Goal: Task Accomplishment & Management: Use online tool/utility

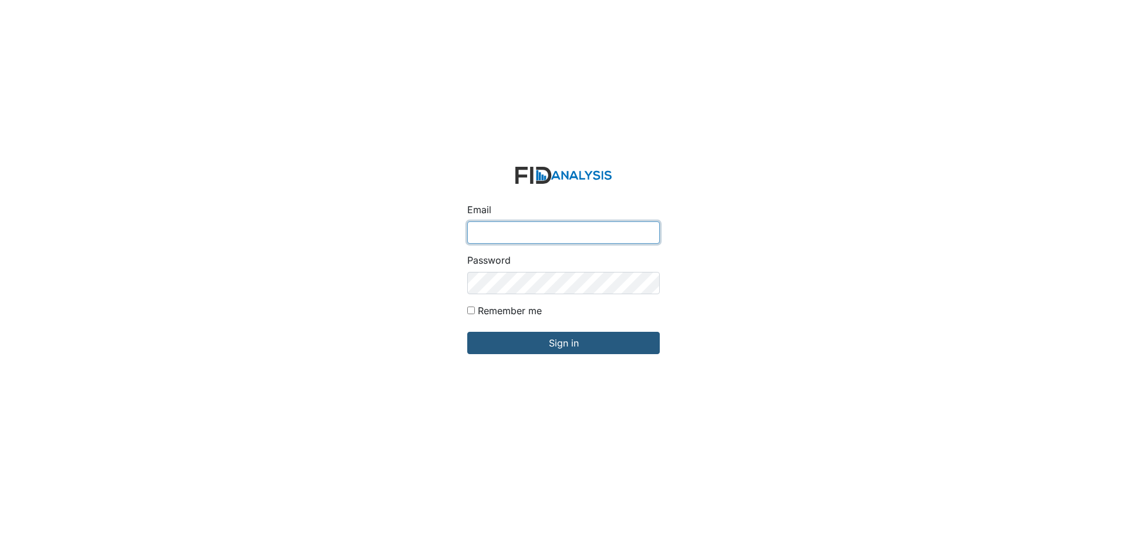
click at [582, 236] on input "Email" at bounding box center [563, 232] width 193 height 22
type input "[EMAIL_ADDRESS][DOMAIN_NAME]"
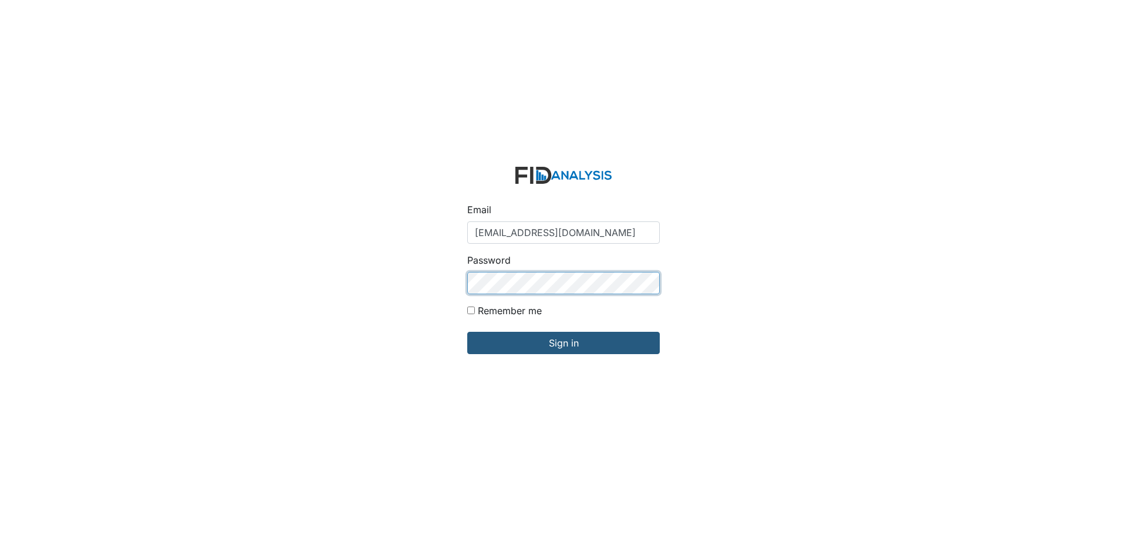
click at [467, 332] on input "Sign in" at bounding box center [563, 343] width 193 height 22
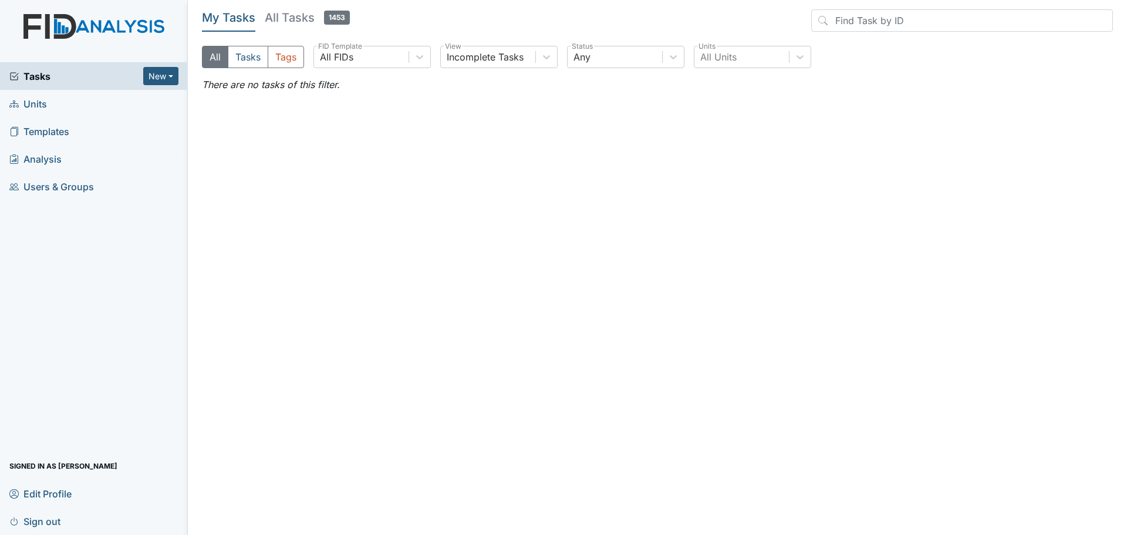
click at [35, 106] on span "Units" at bounding box center [28, 103] width 38 height 18
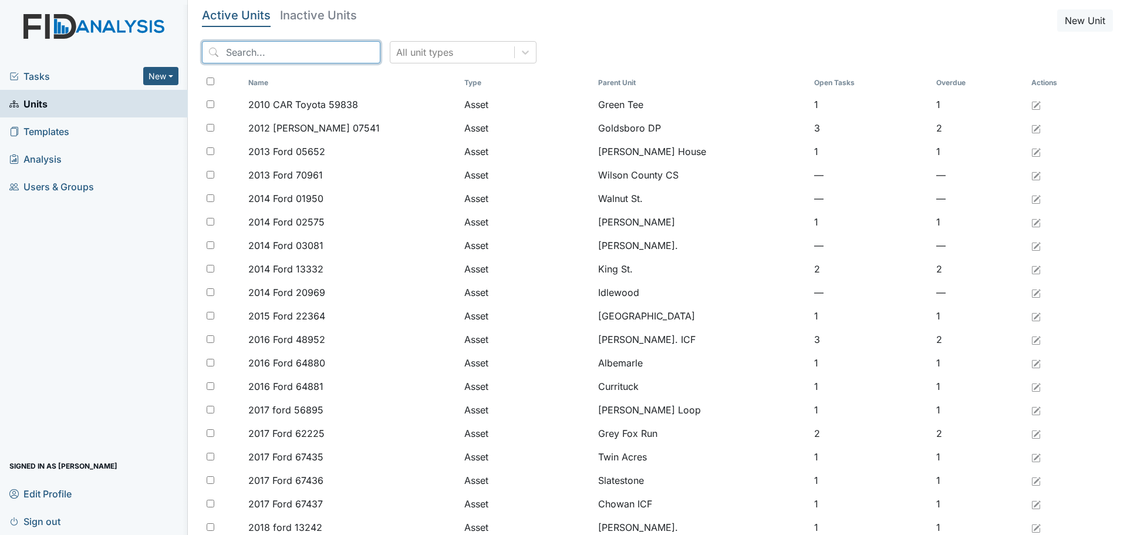
click at [297, 56] on input "search" at bounding box center [291, 52] width 178 height 22
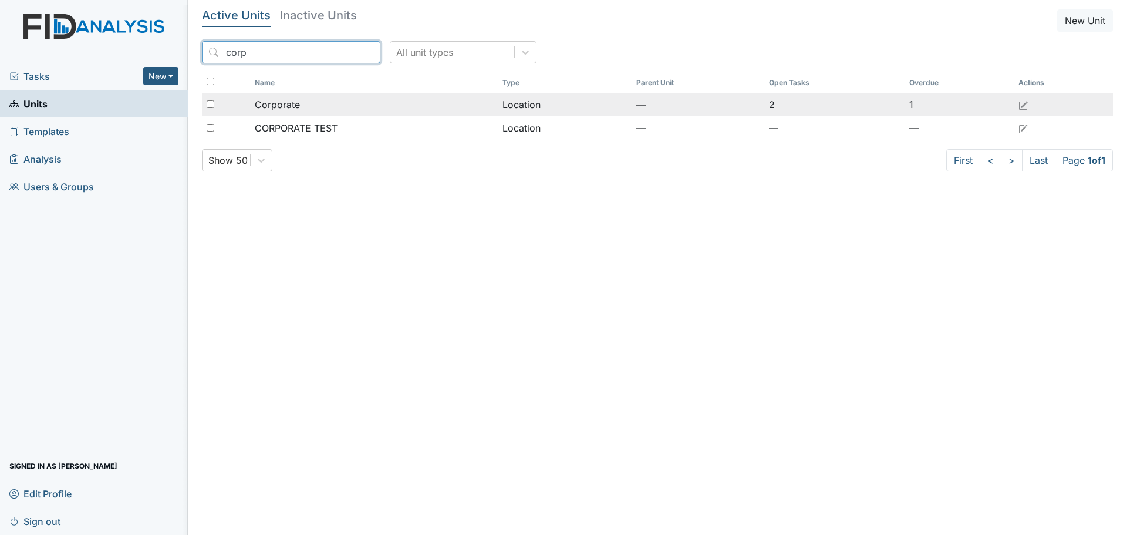
type input "corp"
click at [322, 107] on div "Corporate" at bounding box center [374, 104] width 239 height 14
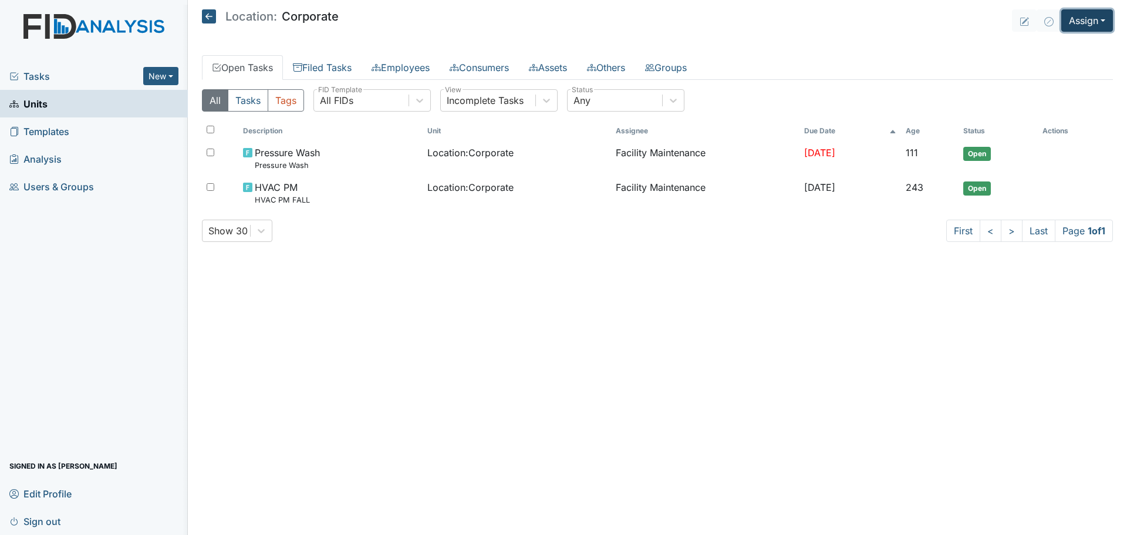
click at [1093, 25] on button "Assign" at bounding box center [1087, 20] width 52 height 22
click at [1070, 63] on link "Assign Inspection" at bounding box center [1059, 66] width 106 height 19
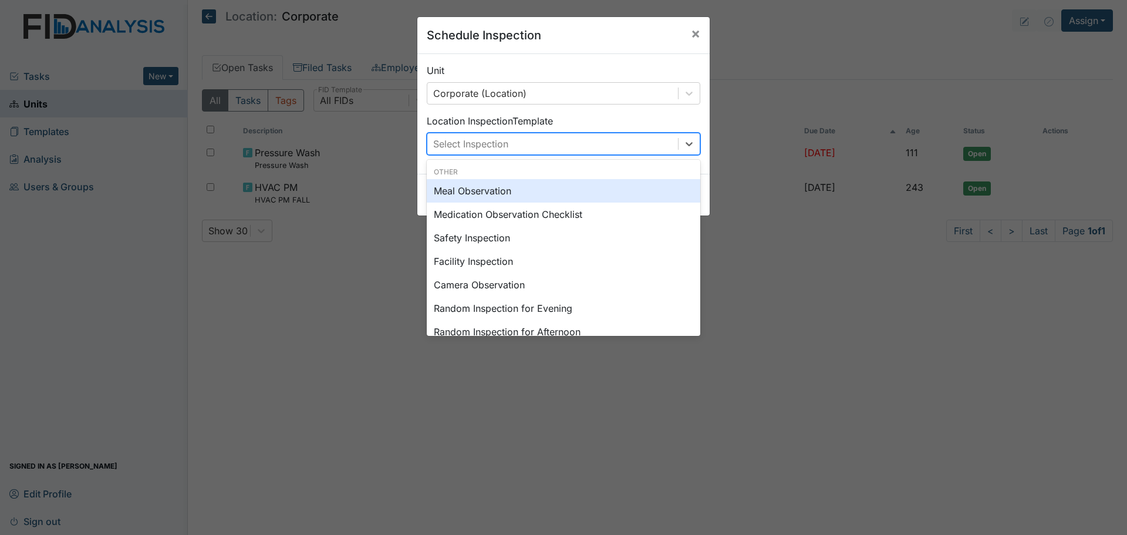
click at [468, 141] on div "Select Inspection" at bounding box center [470, 144] width 75 height 14
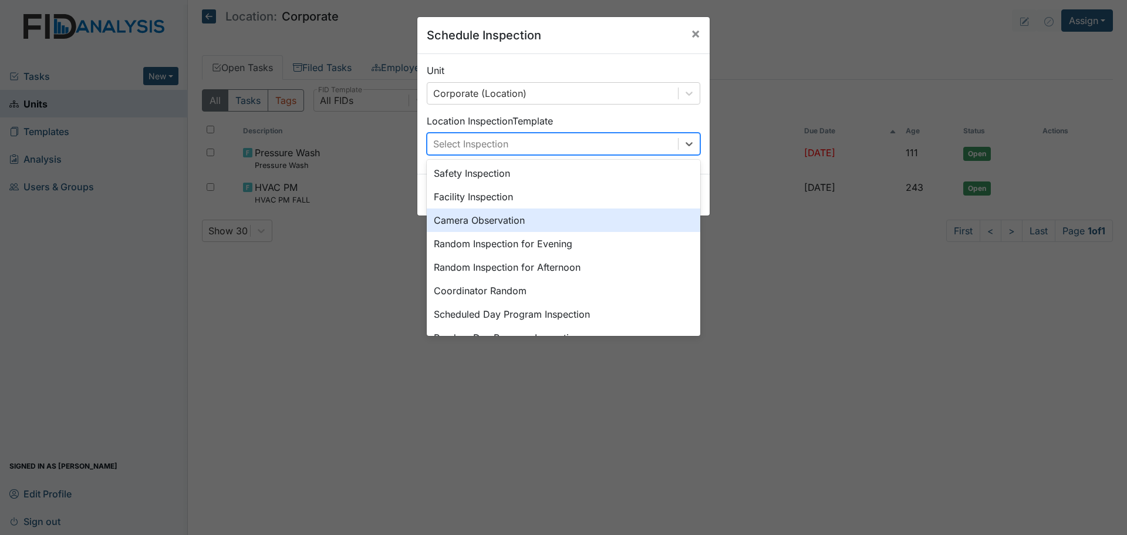
scroll to position [176, 0]
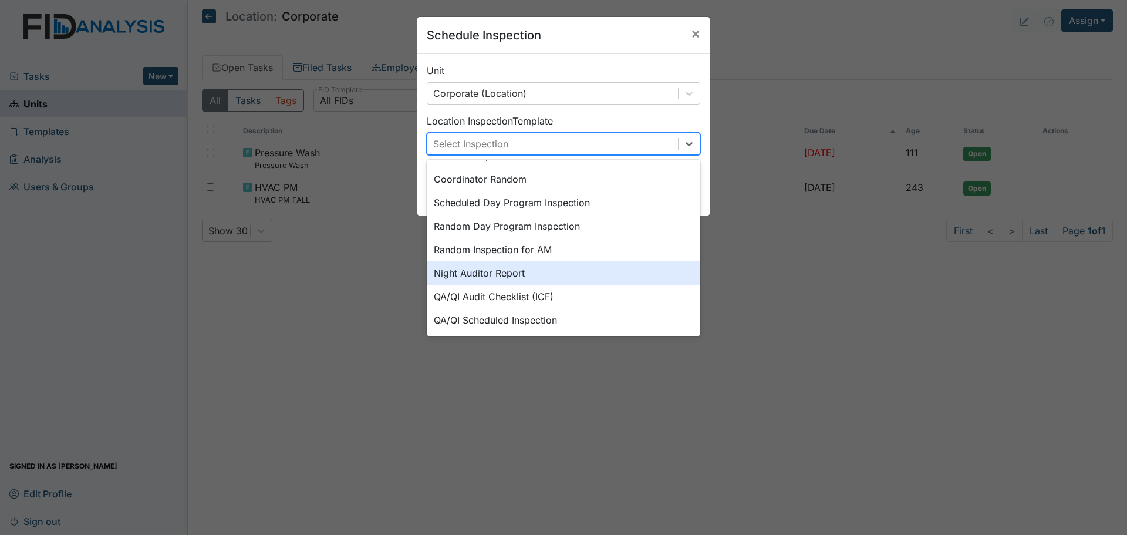
click at [518, 272] on div "Night Auditor Report" at bounding box center [564, 272] width 274 height 23
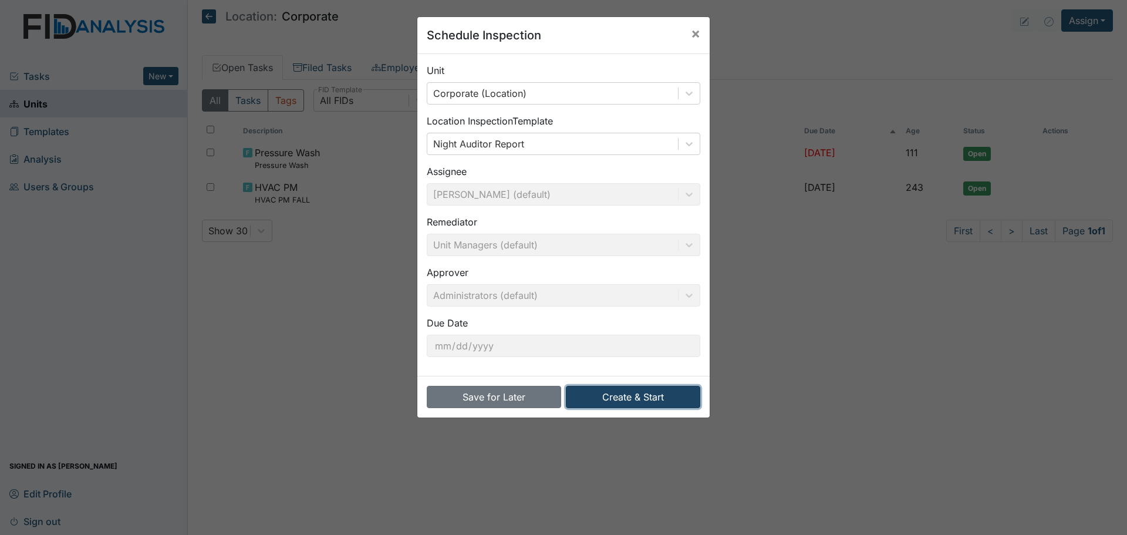
click at [623, 393] on button "Create & Start" at bounding box center [633, 397] width 134 height 22
